Goal: Task Accomplishment & Management: Manage account settings

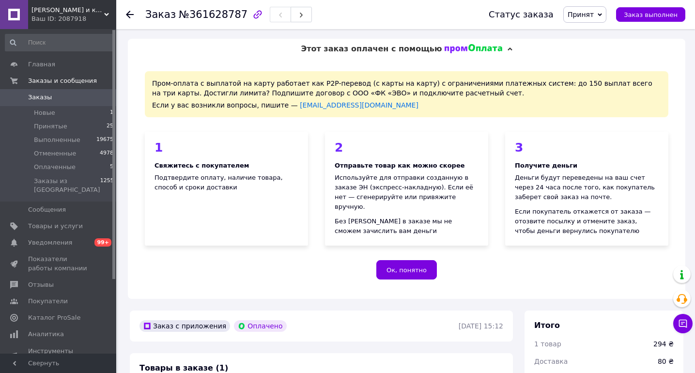
scroll to position [465, 0]
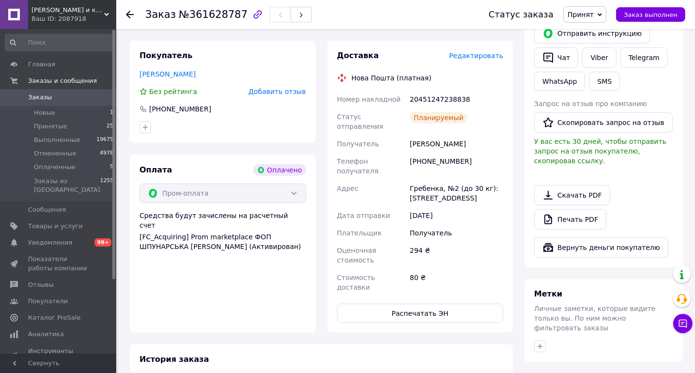
click at [40, 100] on span "Заказы" at bounding box center [40, 97] width 24 height 9
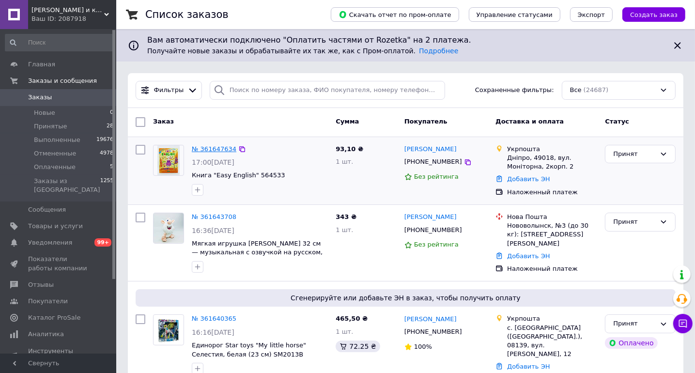
click at [211, 147] on link "№ 361647634" at bounding box center [214, 148] width 45 height 7
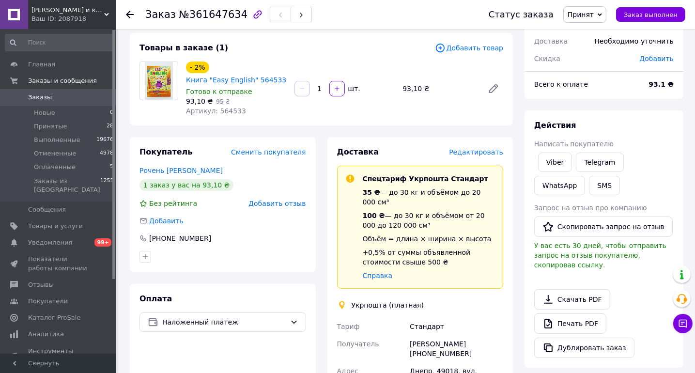
scroll to position [116, 0]
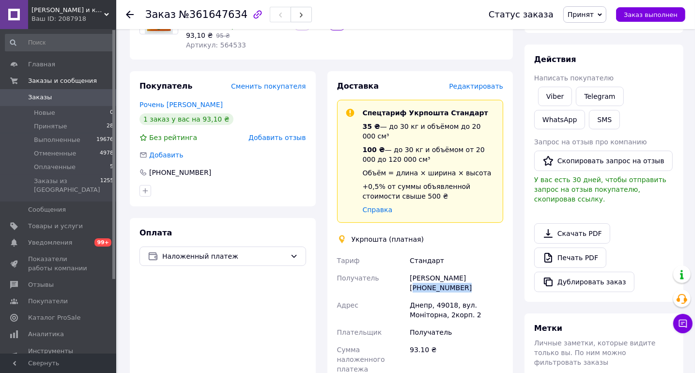
drag, startPoint x: 459, startPoint y: 281, endPoint x: 410, endPoint y: 284, distance: 49.0
click at [410, 284] on div "[PERSON_NAME] [PHONE_NUMBER]" at bounding box center [456, 282] width 97 height 27
copy div "[PHONE_NUMBER]"
click at [324, 12] on div "Заказ №361647634" at bounding box center [307, 14] width 324 height 29
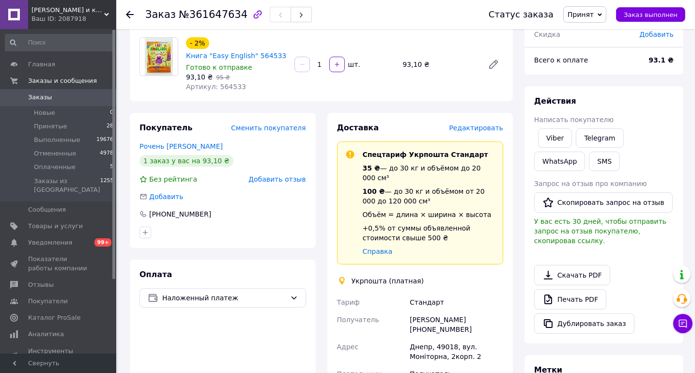
scroll to position [0, 0]
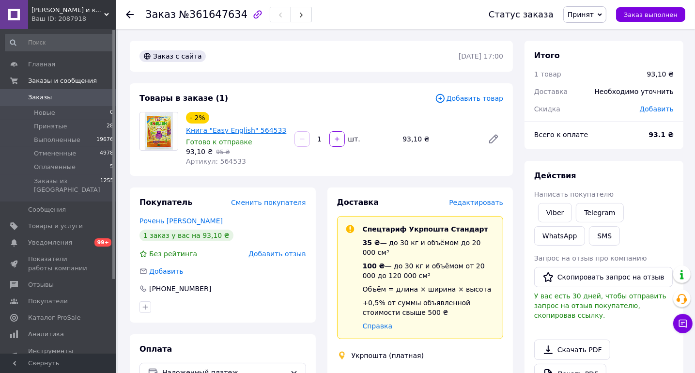
click at [224, 128] on link "Книга "Easy English" 564533" at bounding box center [236, 130] width 100 height 8
click at [41, 97] on span "Заказы" at bounding box center [40, 97] width 24 height 9
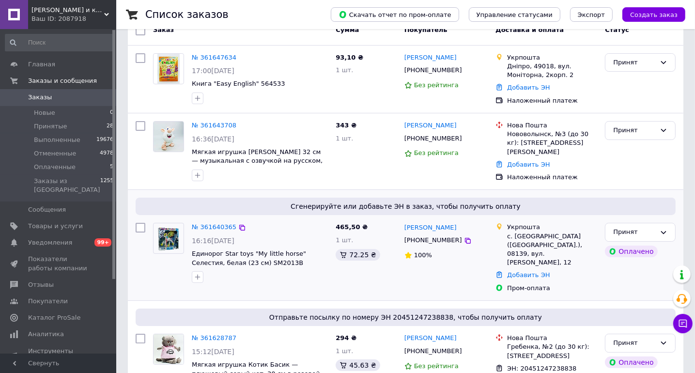
scroll to position [116, 0]
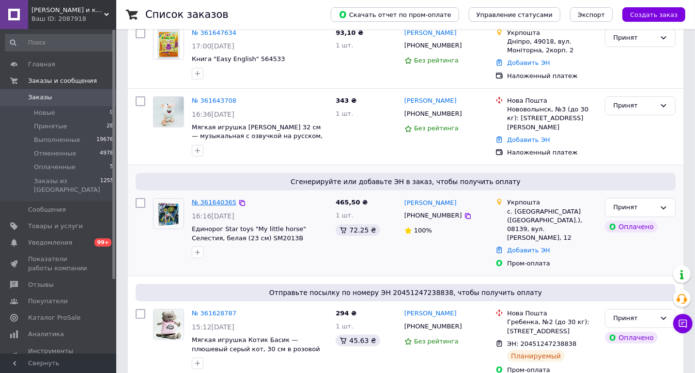
click at [213, 202] on link "№ 361640365" at bounding box center [214, 202] width 45 height 7
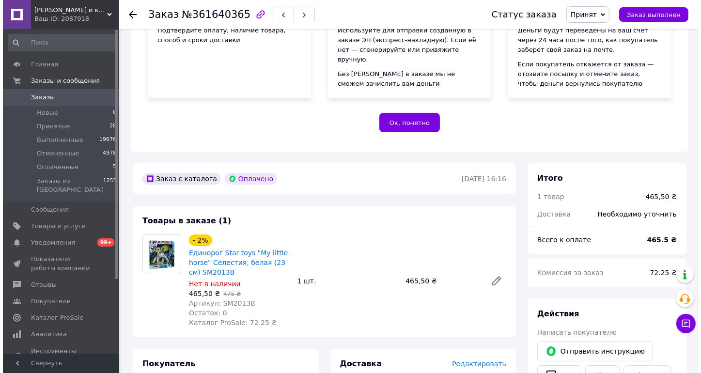
scroll to position [310, 0]
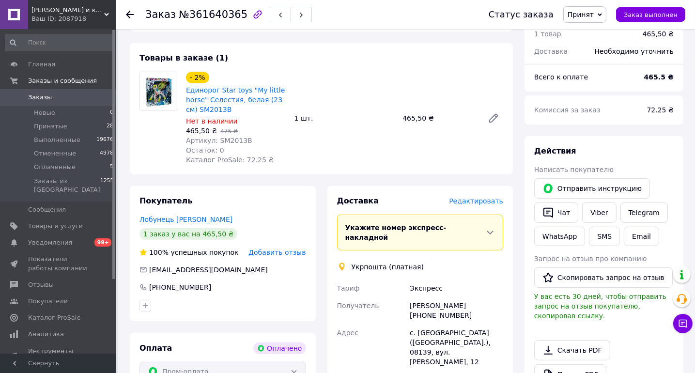
click at [489, 202] on span "Редактировать" at bounding box center [476, 201] width 54 height 8
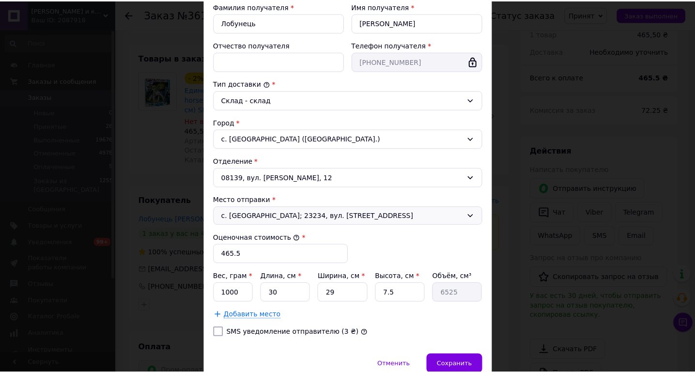
scroll to position [231, 0]
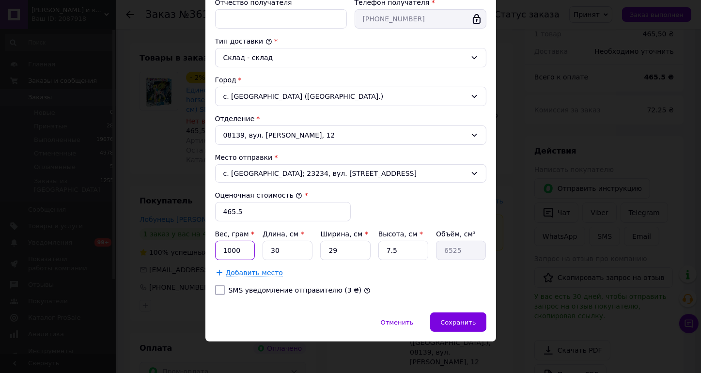
drag, startPoint x: 228, startPoint y: 248, endPoint x: 221, endPoint y: 247, distance: 6.9
click at [221, 247] on input "1000" at bounding box center [235, 250] width 40 height 19
type input "500"
click at [473, 319] on span "Сохранить" at bounding box center [457, 322] width 35 height 7
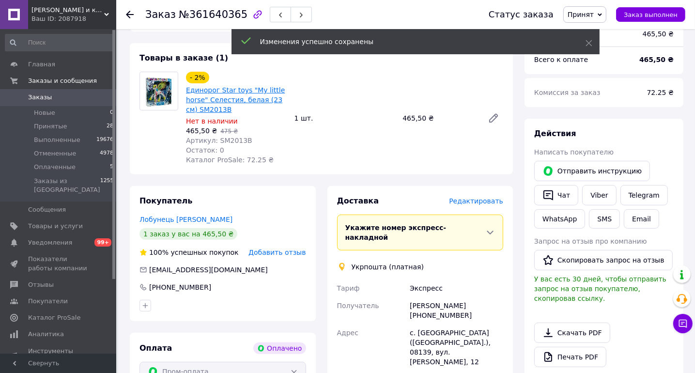
click at [223, 87] on link "Единорог Star toys "My little horse" Селестия, белая (23 см) SM2013B" at bounding box center [235, 99] width 99 height 27
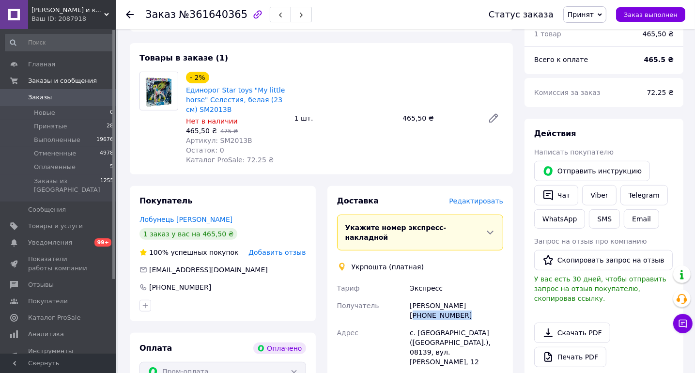
drag, startPoint x: 460, startPoint y: 310, endPoint x: 411, endPoint y: 313, distance: 49.0
click at [411, 313] on div "[PERSON_NAME] [PHONE_NUMBER]" at bounding box center [456, 310] width 97 height 27
copy div "[PHONE_NUMBER]"
click at [432, 12] on div "Заказ №361640365" at bounding box center [307, 14] width 324 height 29
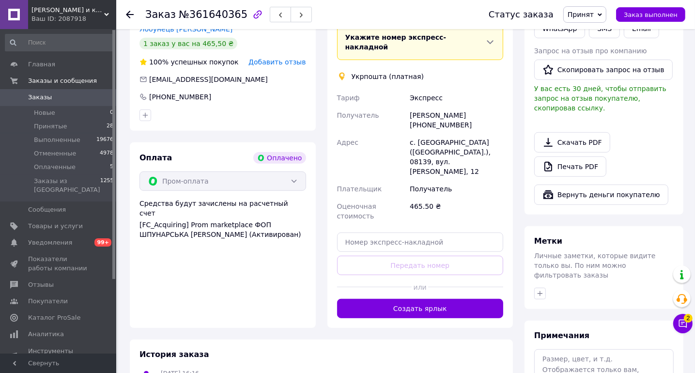
scroll to position [504, 0]
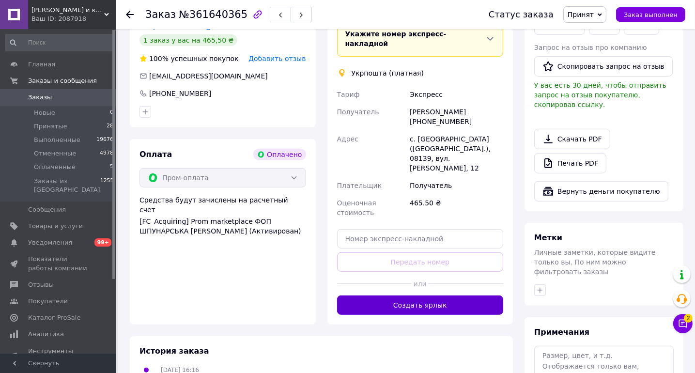
click at [420, 295] on button "Создать ярлык" at bounding box center [420, 304] width 167 height 19
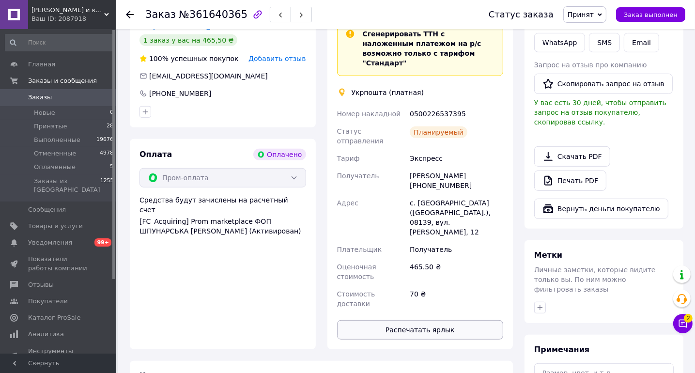
click at [419, 320] on button "Распечатать ярлык" at bounding box center [420, 329] width 167 height 19
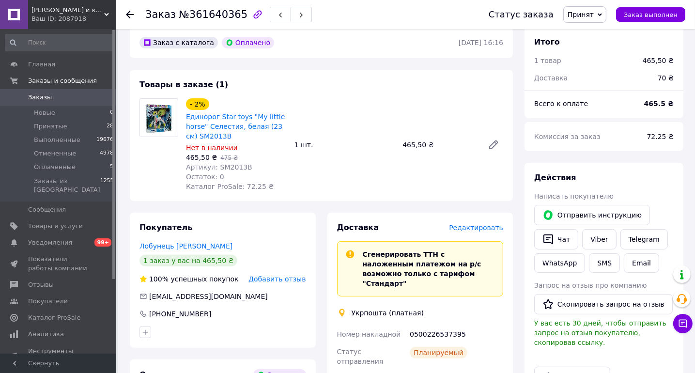
scroll to position [271, 0]
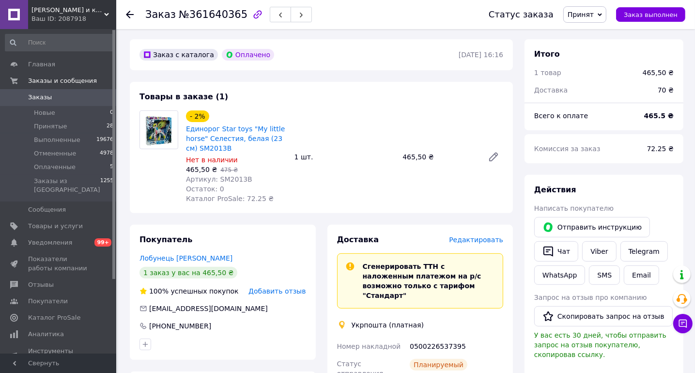
click at [45, 95] on span "Заказы" at bounding box center [40, 97] width 24 height 9
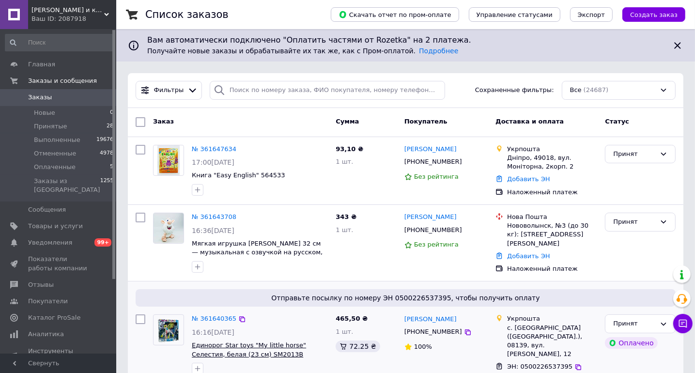
scroll to position [155, 0]
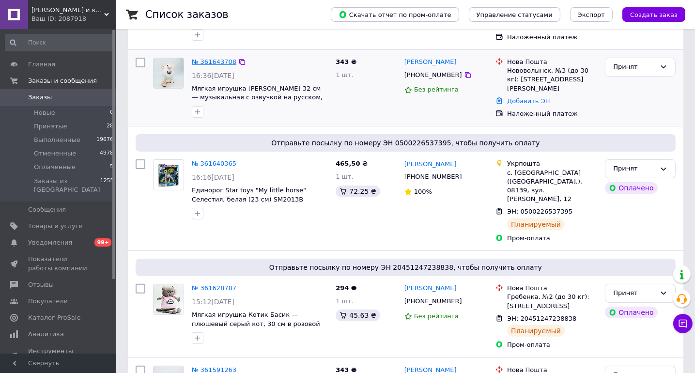
click at [213, 59] on link "№ 361643708" at bounding box center [214, 61] width 45 height 7
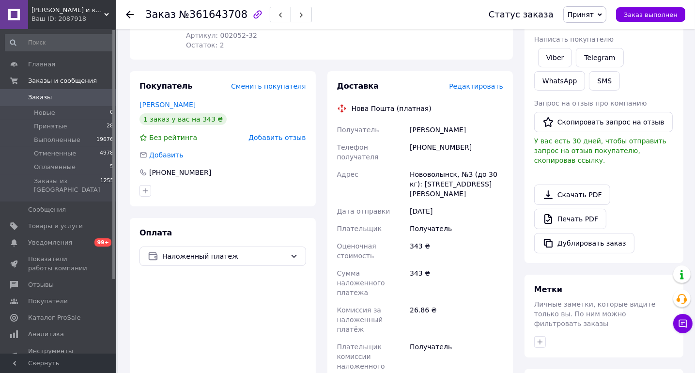
scroll to position [39, 0]
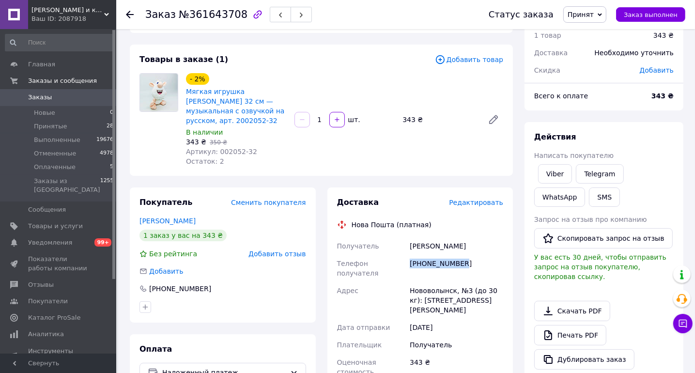
drag, startPoint x: 460, startPoint y: 264, endPoint x: 409, endPoint y: 266, distance: 50.9
click at [409, 266] on div "[PHONE_NUMBER]" at bounding box center [456, 268] width 97 height 27
copy div "[PHONE_NUMBER]"
click at [347, 13] on div "Заказ №361643708" at bounding box center [307, 14] width 324 height 29
click at [237, 91] on link "Мягкая игрушка [PERSON_NAME] 32 см — музыкальная с озвучкой на русском, арт. 20…" at bounding box center [235, 106] width 98 height 37
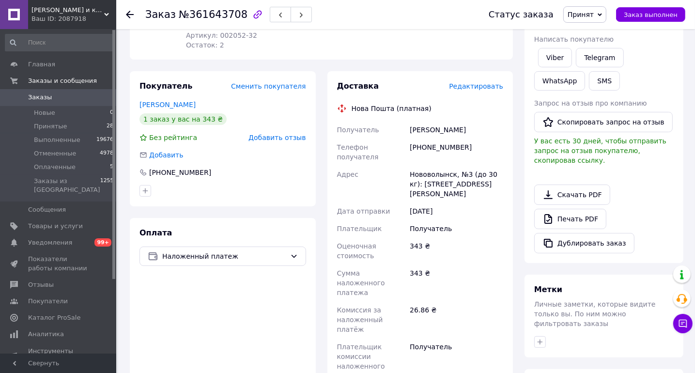
scroll to position [310, 0]
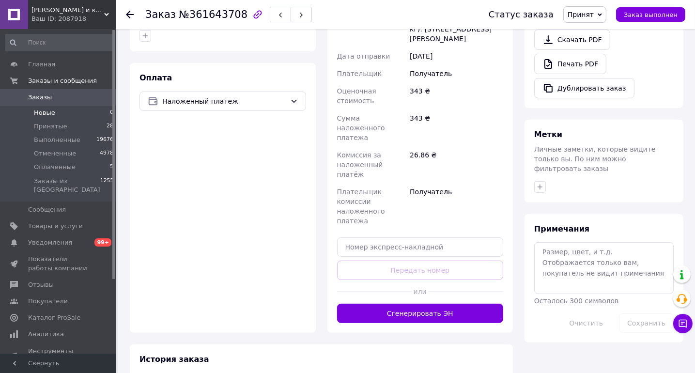
click at [45, 111] on span "Новые" at bounding box center [44, 113] width 21 height 9
